Goal: Communication & Community: Share content

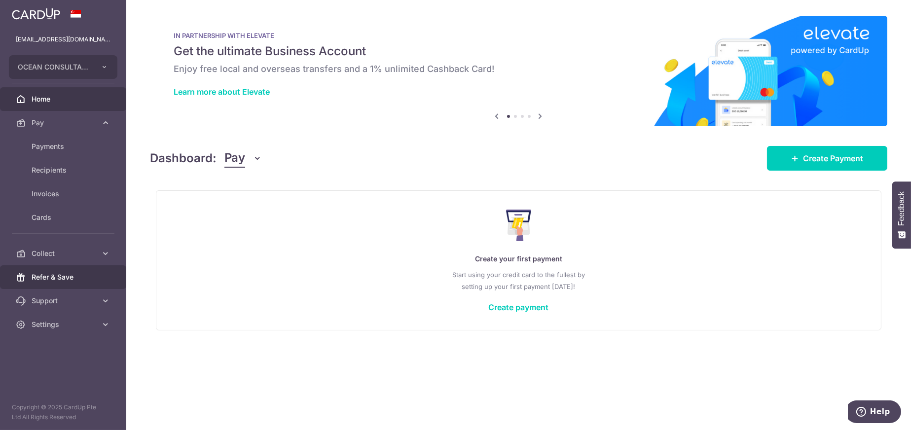
click at [50, 285] on link "Refer & Save" at bounding box center [63, 277] width 126 height 24
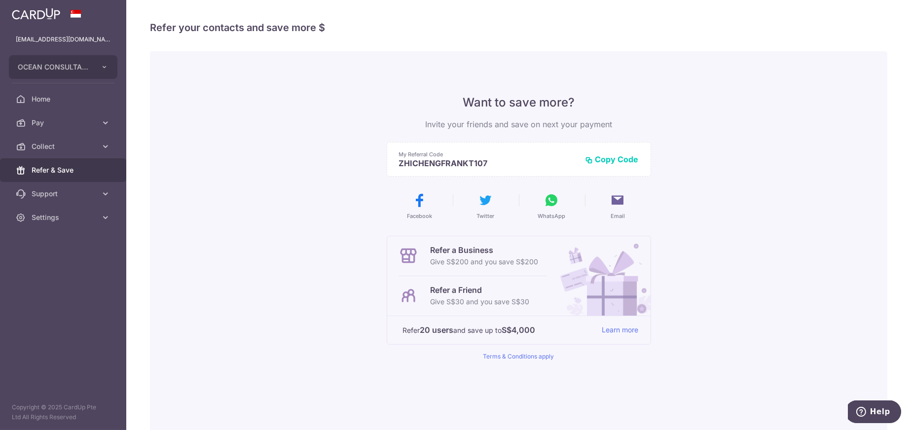
drag, startPoint x: 547, startPoint y: 205, endPoint x: 621, endPoint y: 244, distance: 83.8
click at [622, 254] on div "Want to save more? Invite your friends and save on next your payment My Referra…" at bounding box center [519, 228] width 264 height 266
click at [615, 206] on icon at bounding box center [618, 200] width 16 height 16
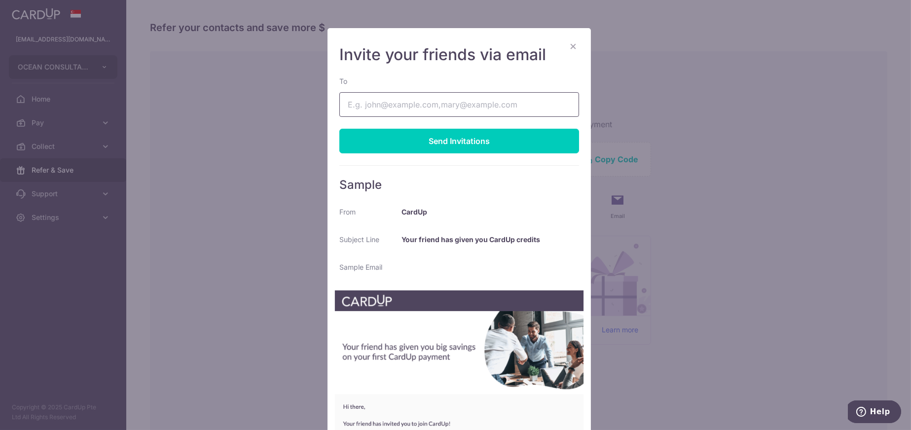
click at [463, 110] on input "To" at bounding box center [459, 104] width 240 height 25
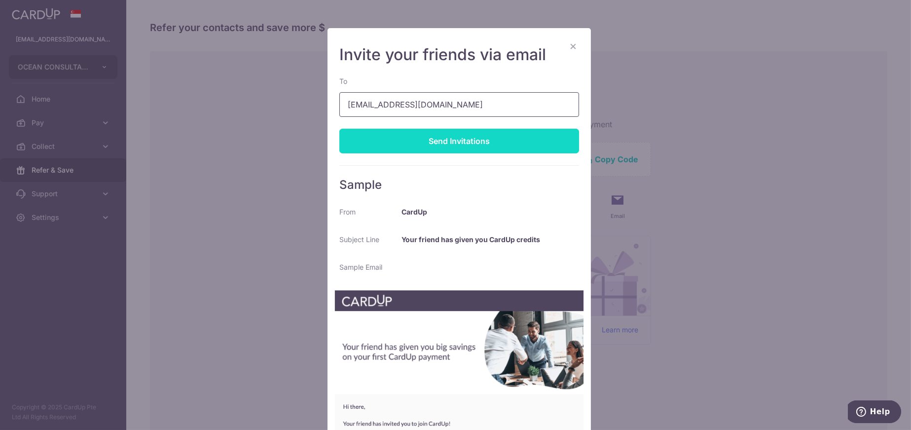
type input "[EMAIL_ADDRESS][DOMAIN_NAME]"
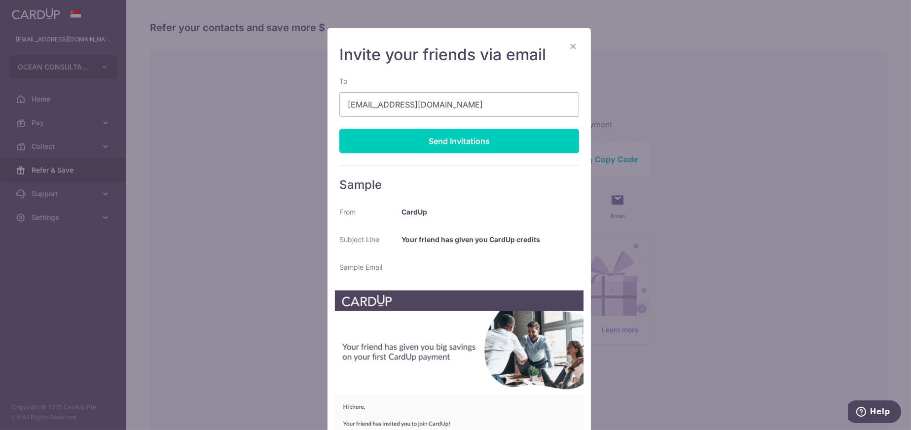
click at [456, 143] on div "Send Invitations" at bounding box center [459, 141] width 240 height 25
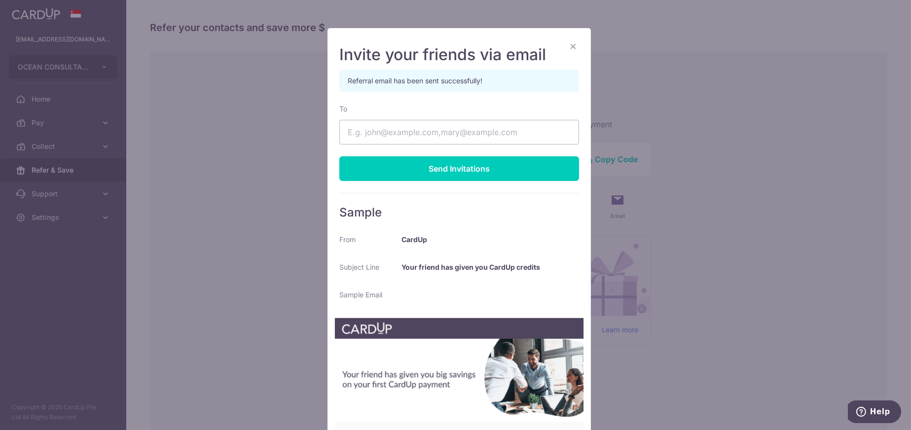
drag, startPoint x: 567, startPoint y: 47, endPoint x: 560, endPoint y: 51, distance: 8.0
click at [567, 47] on button "×" at bounding box center [573, 46] width 12 height 12
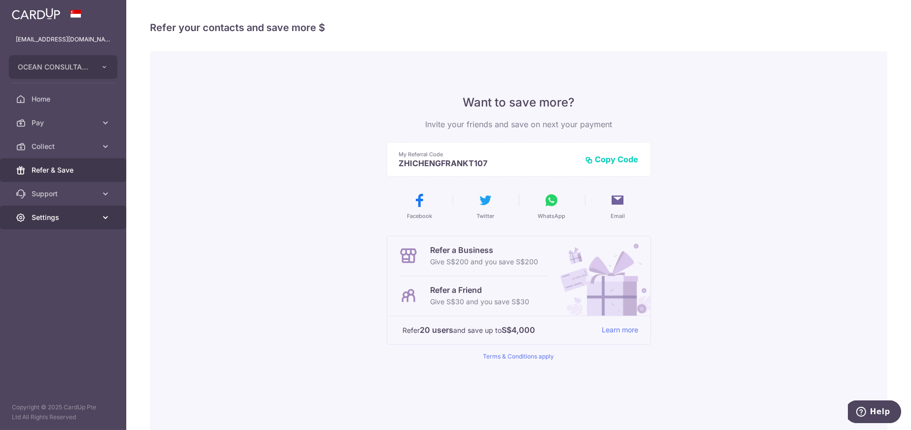
click at [56, 213] on span "Settings" at bounding box center [64, 218] width 65 height 10
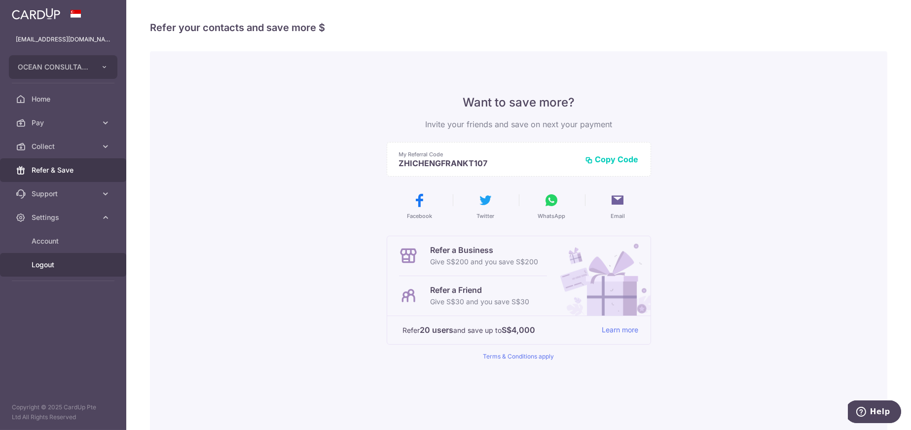
click at [51, 267] on span "Logout" at bounding box center [64, 265] width 65 height 10
